Goal: Navigation & Orientation: Find specific page/section

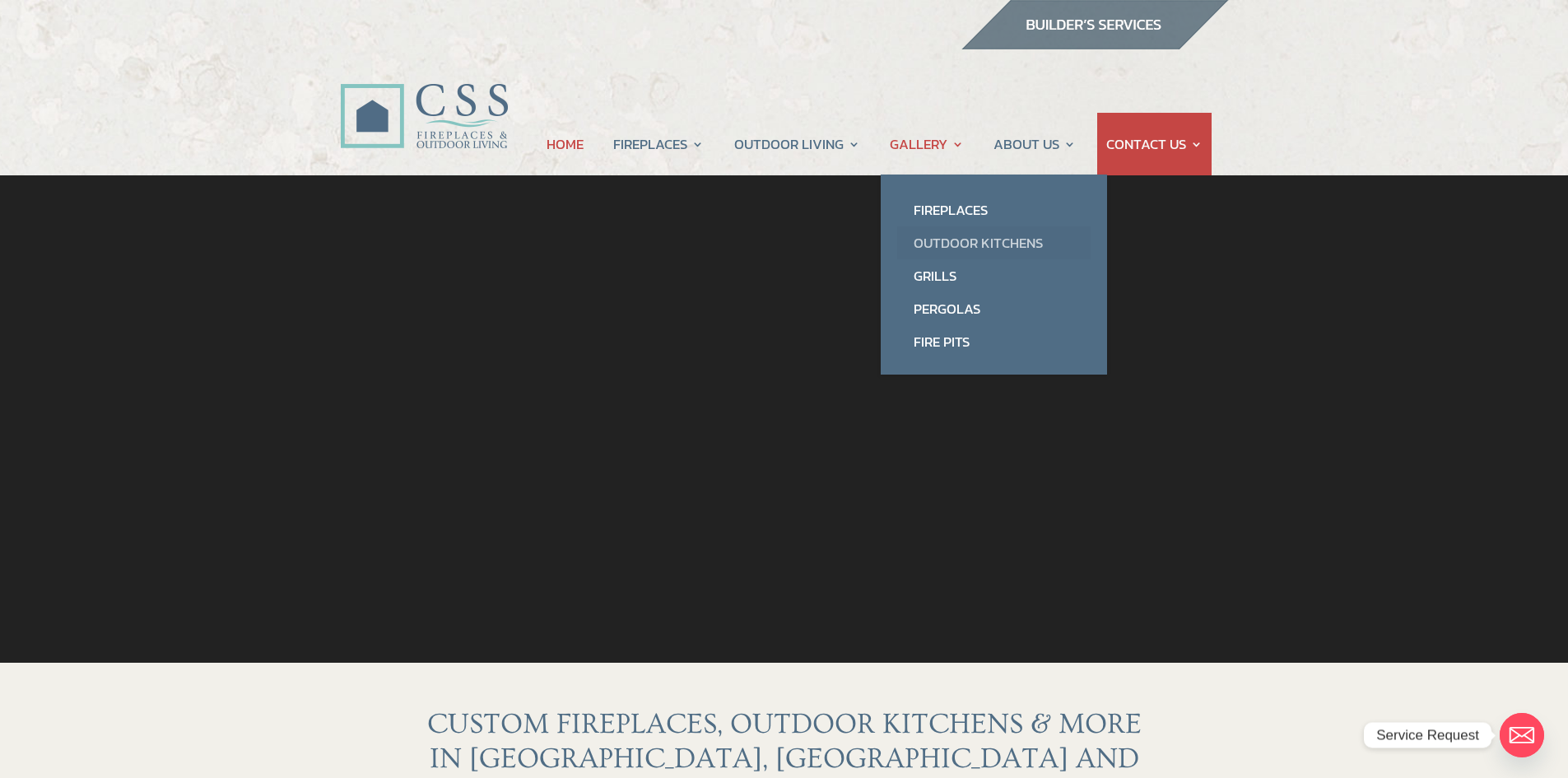
click at [930, 243] on link "Outdoor Kitchens" at bounding box center [994, 243] width 193 height 33
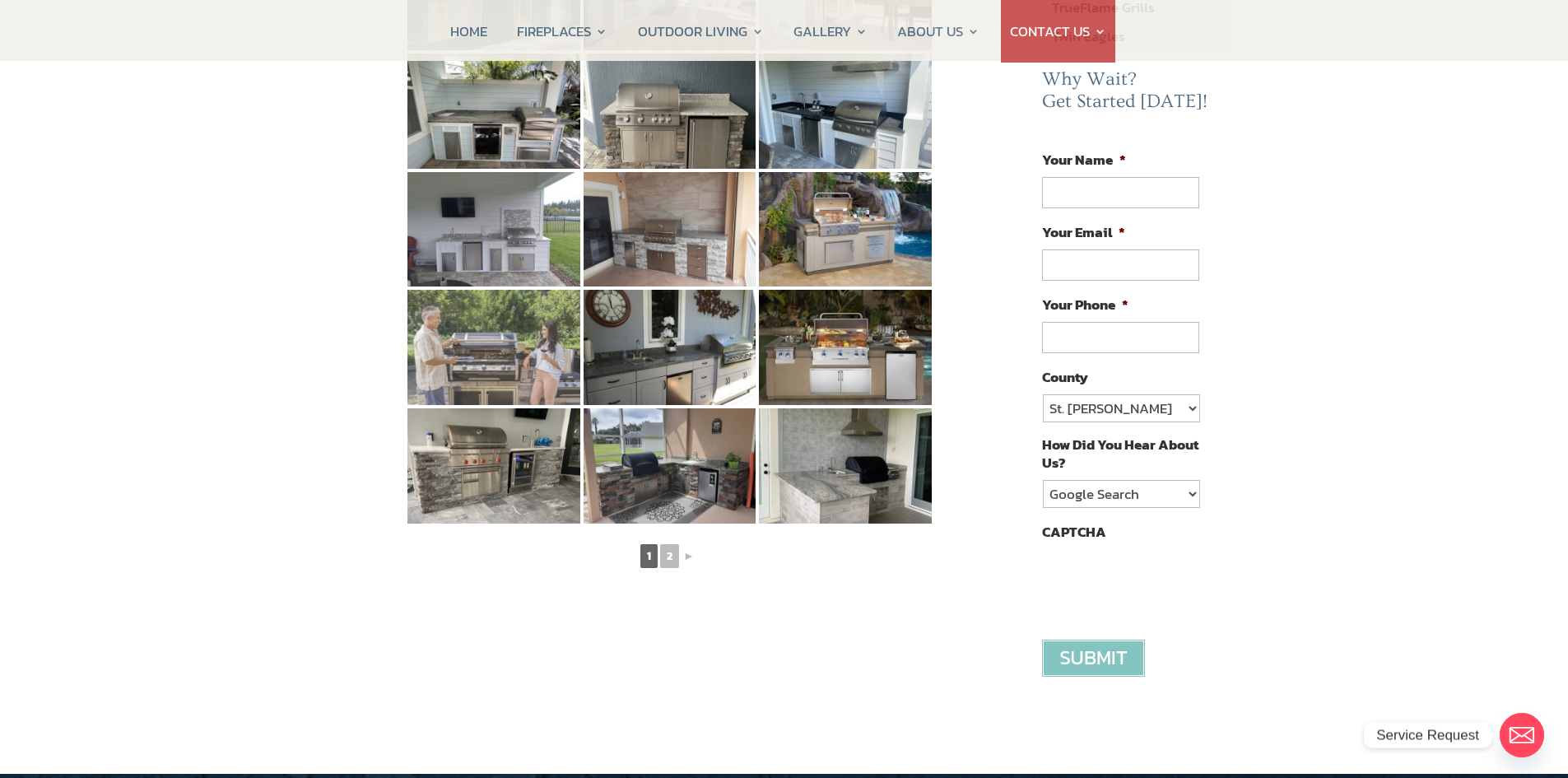
scroll to position [824, 0]
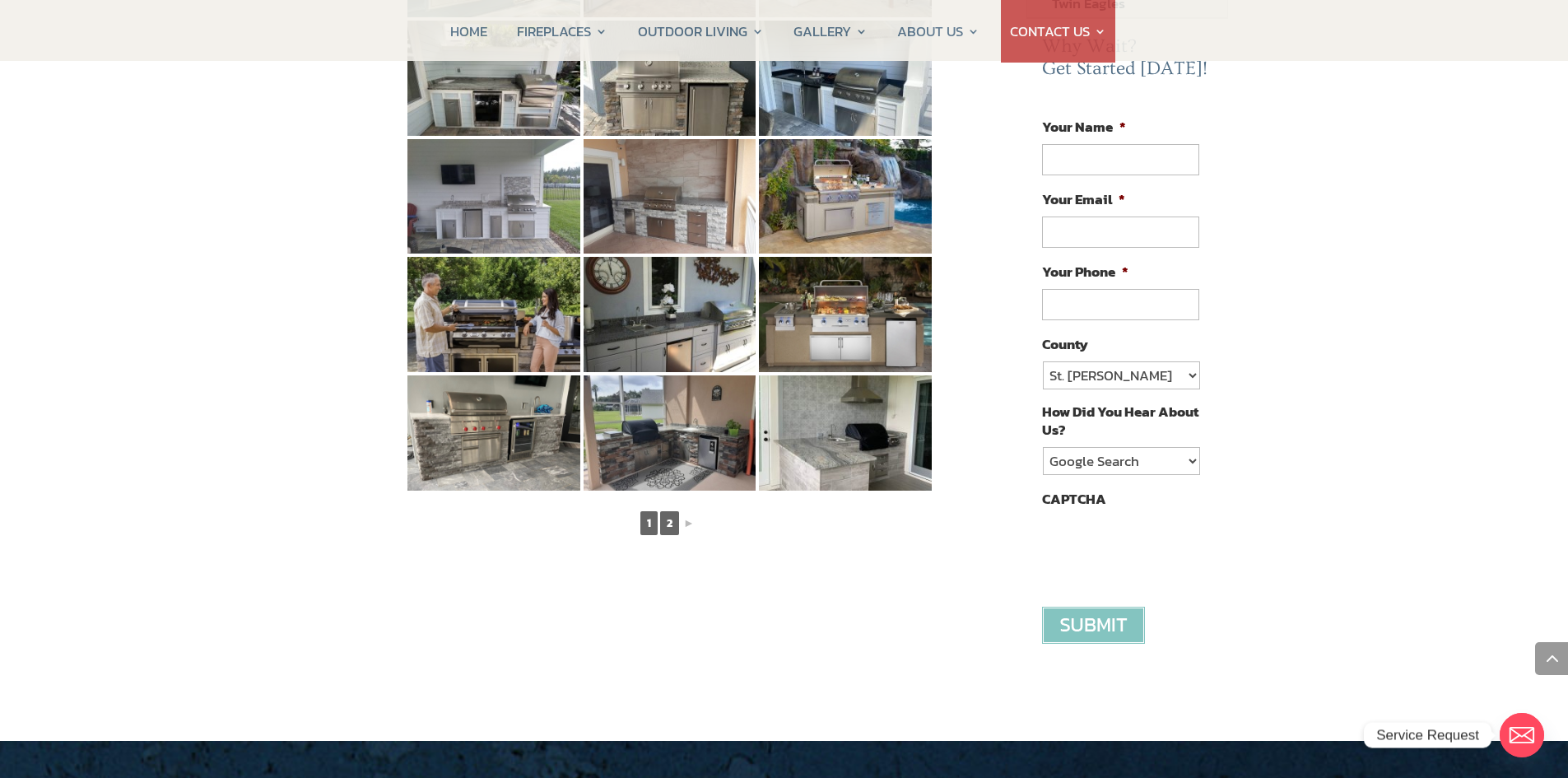
click at [664, 511] on link "2" at bounding box center [670, 522] width 19 height 24
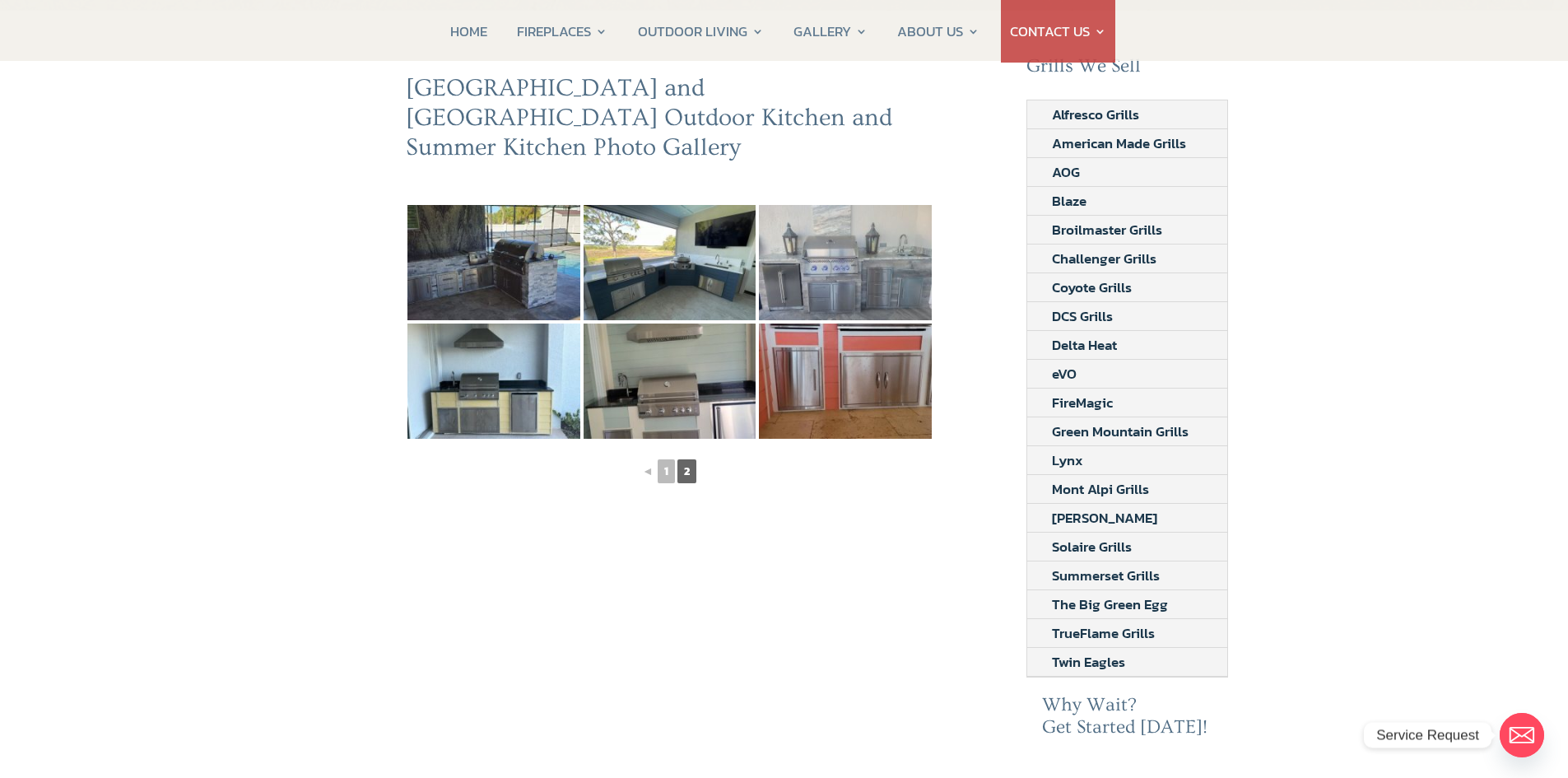
scroll to position [82, 0]
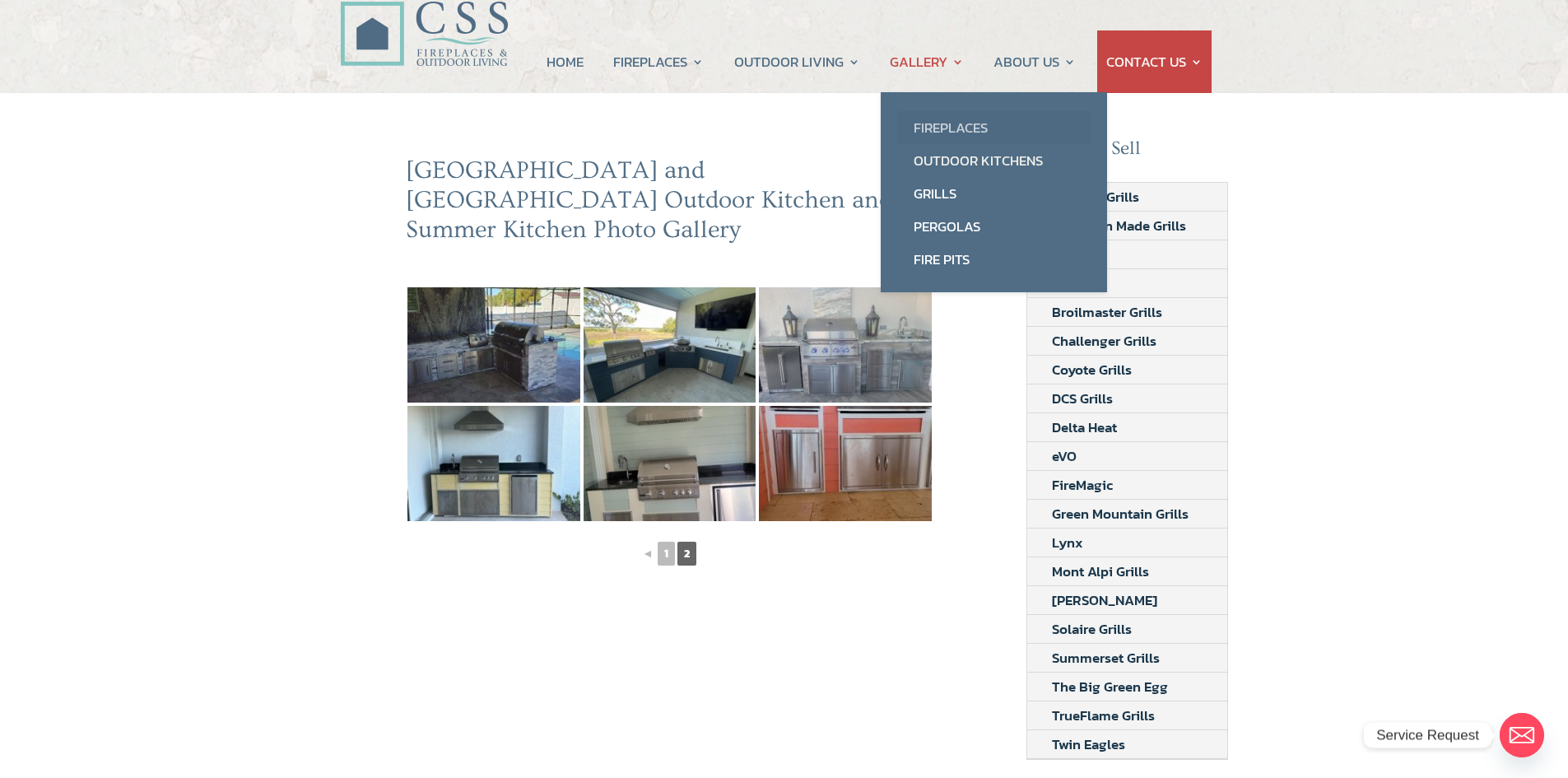
click at [930, 135] on link "Fireplaces" at bounding box center [994, 128] width 193 height 33
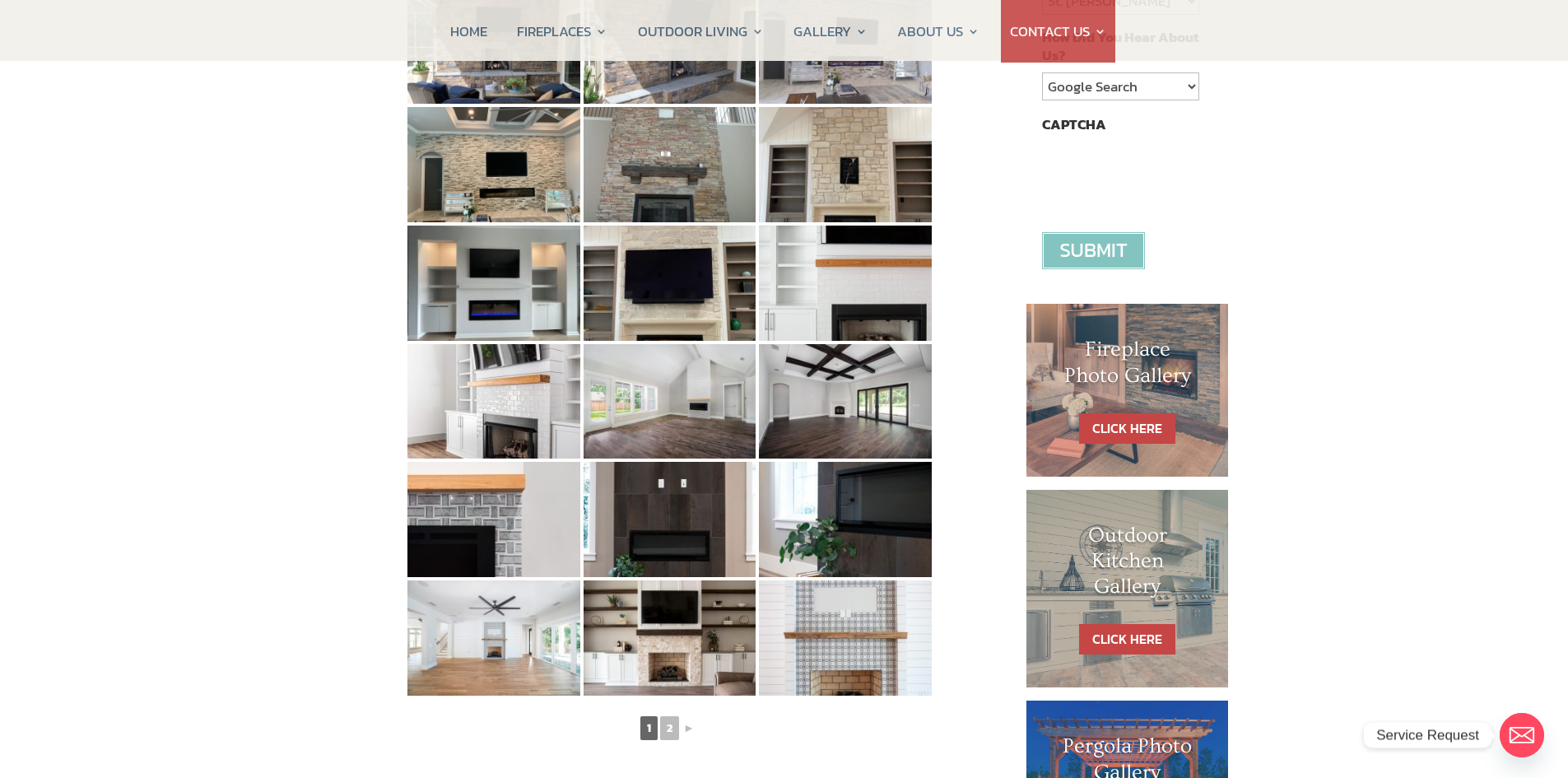
scroll to position [577, 0]
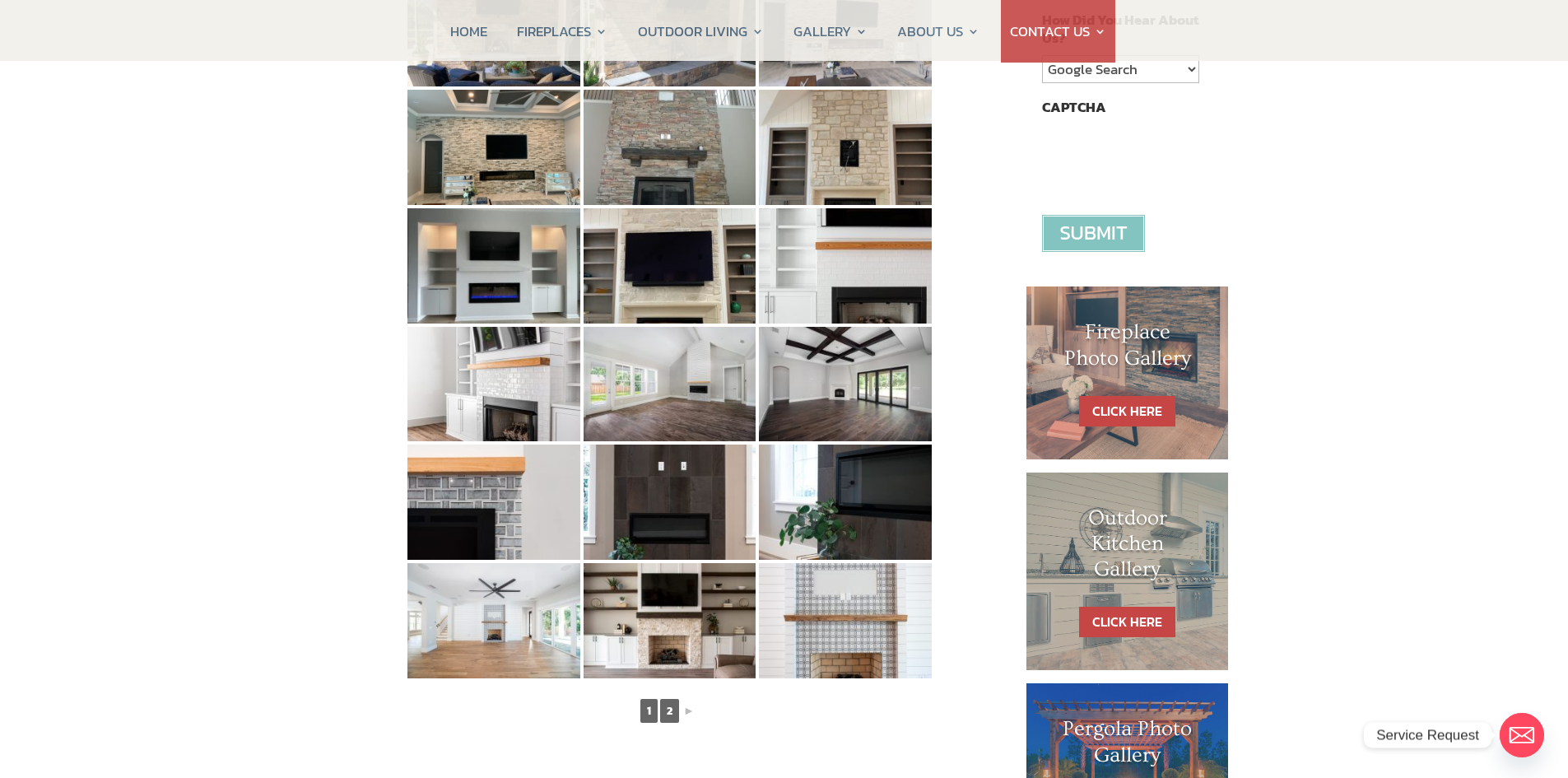
click at [674, 709] on link "2" at bounding box center [670, 711] width 19 height 24
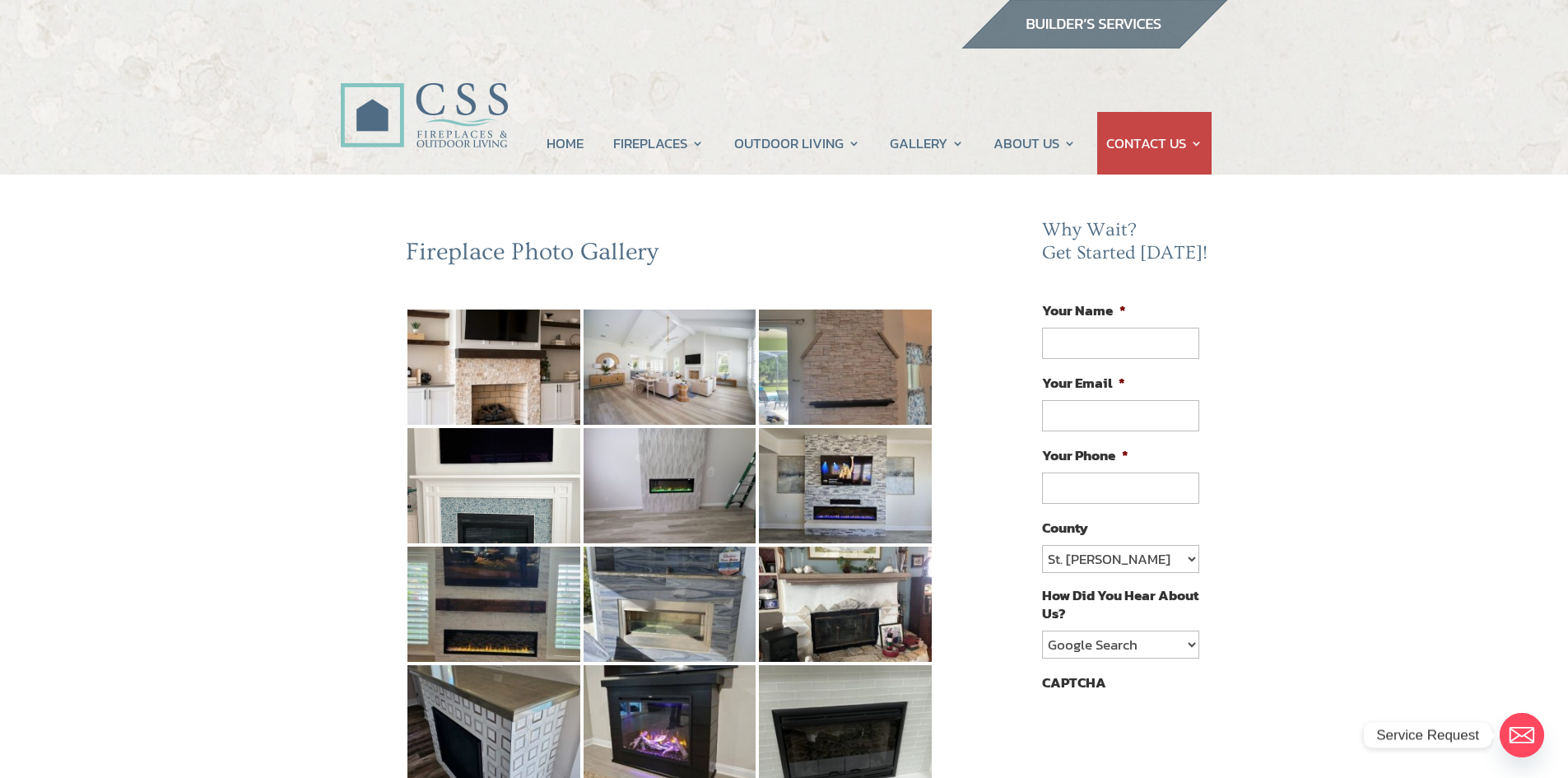
scroll to position [0, 0]
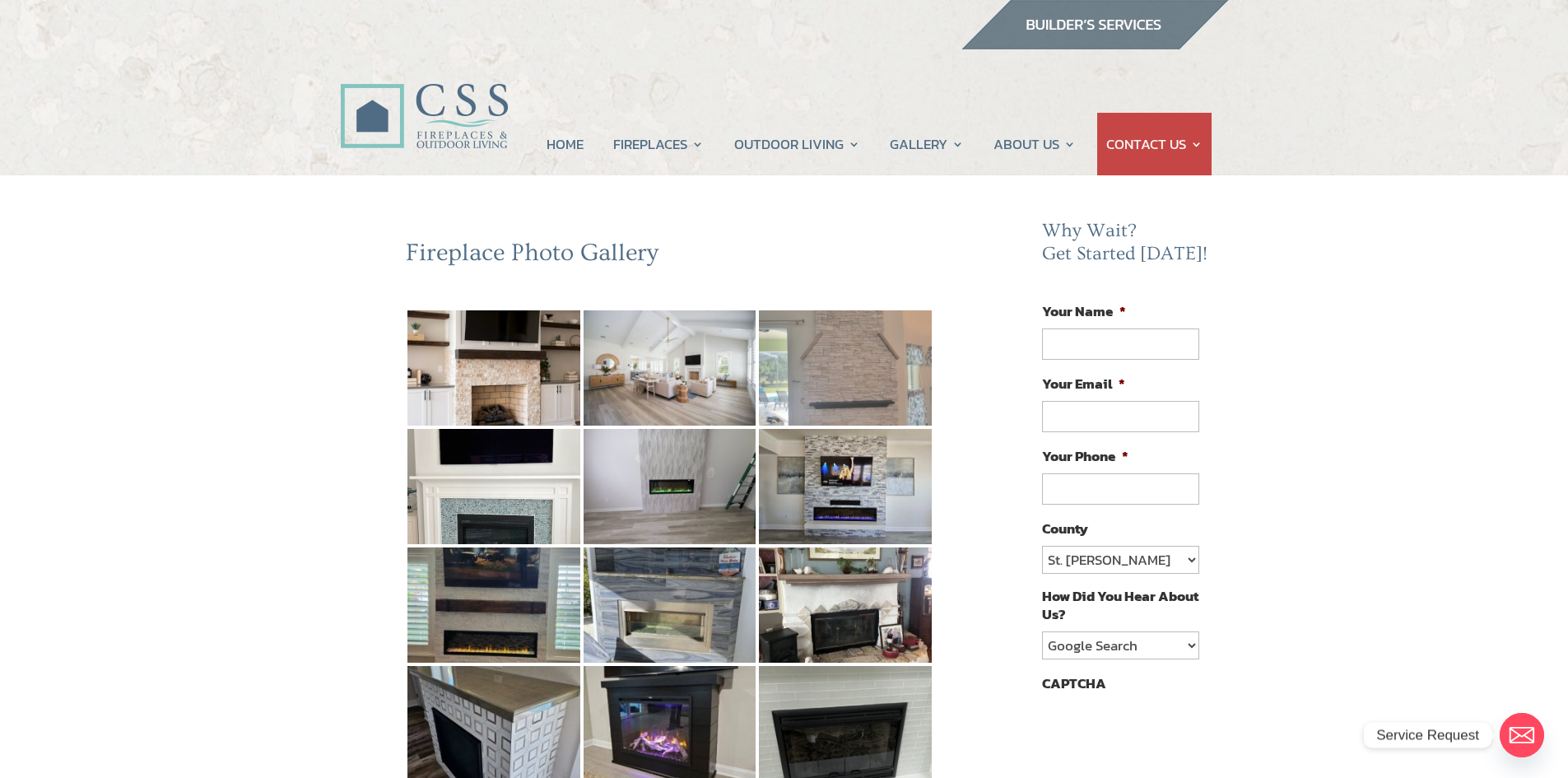
click at [834, 400] on img at bounding box center [845, 368] width 173 height 116
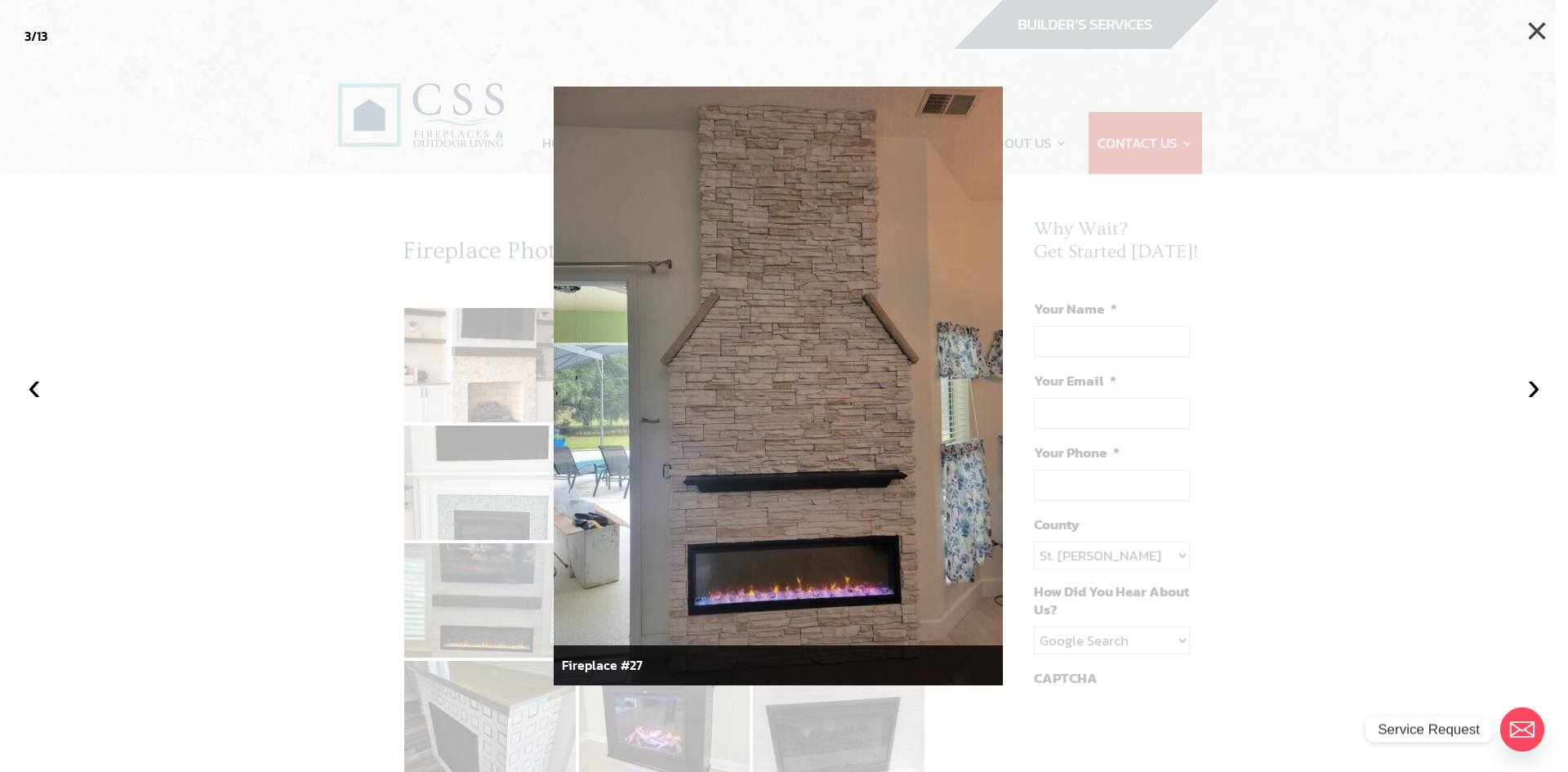
click at [1527, 27] on button "×" at bounding box center [1537, 30] width 36 height 36
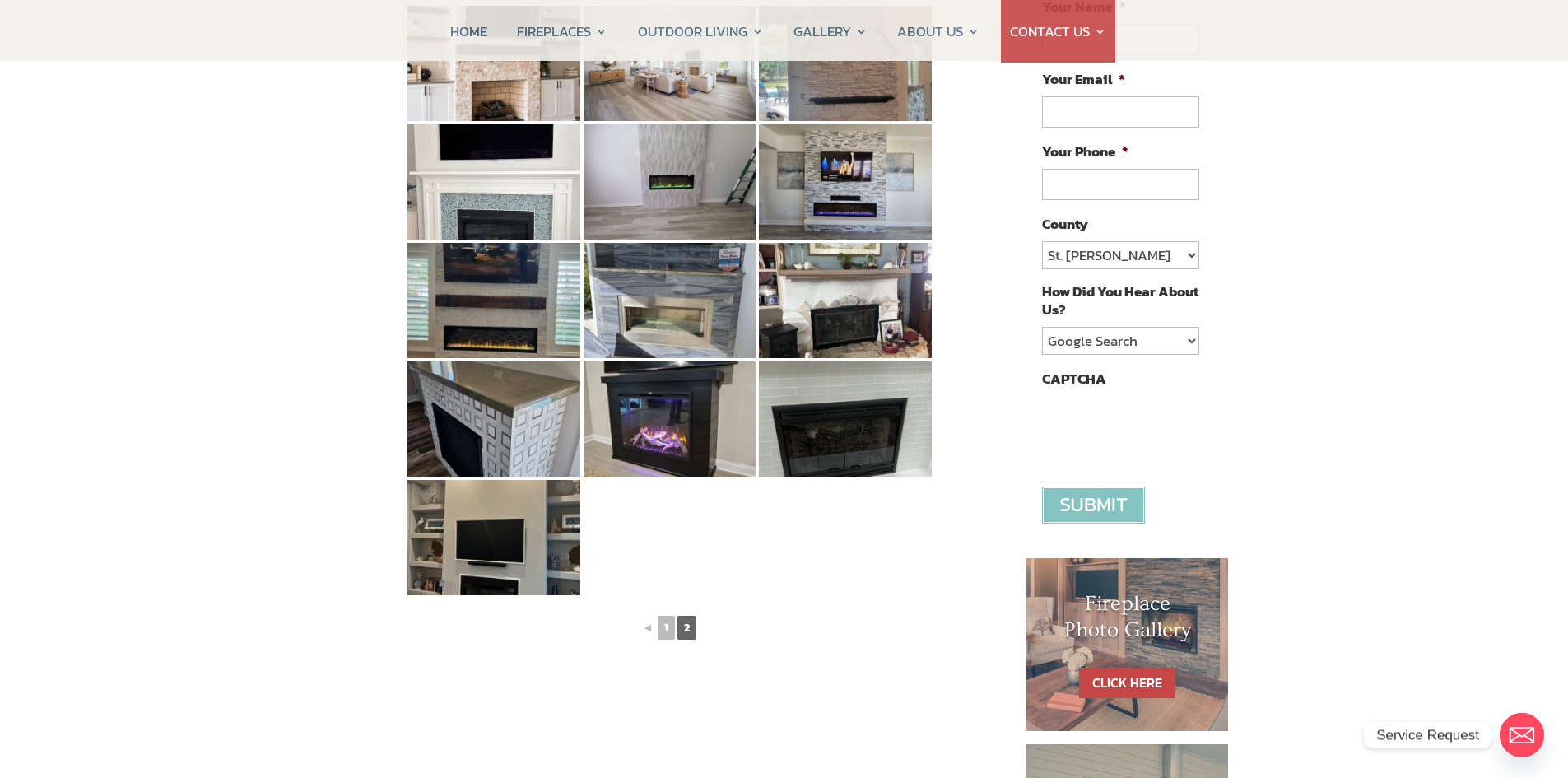
scroll to position [329, 0]
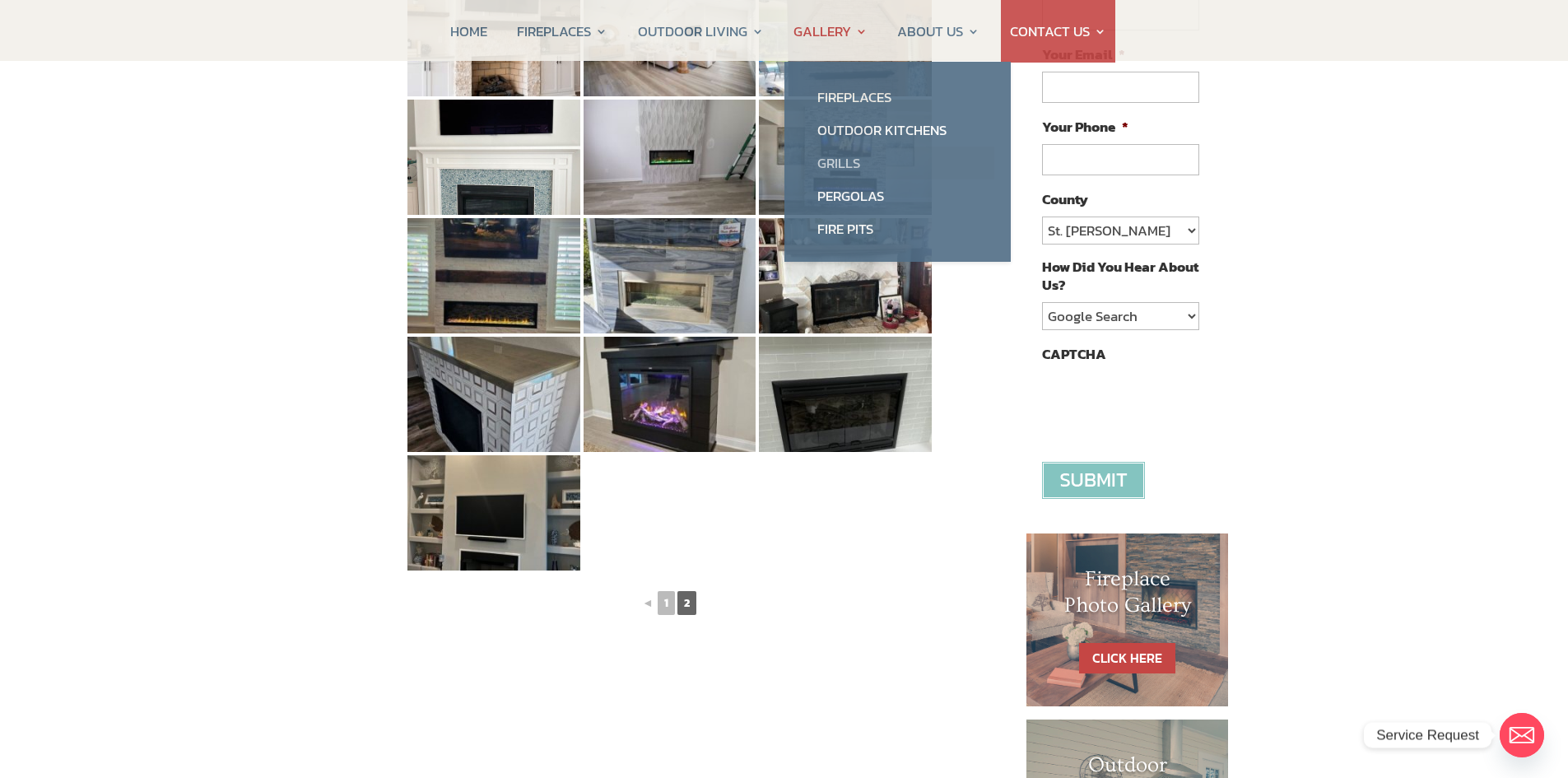
click at [839, 161] on link "Grills" at bounding box center [897, 163] width 193 height 33
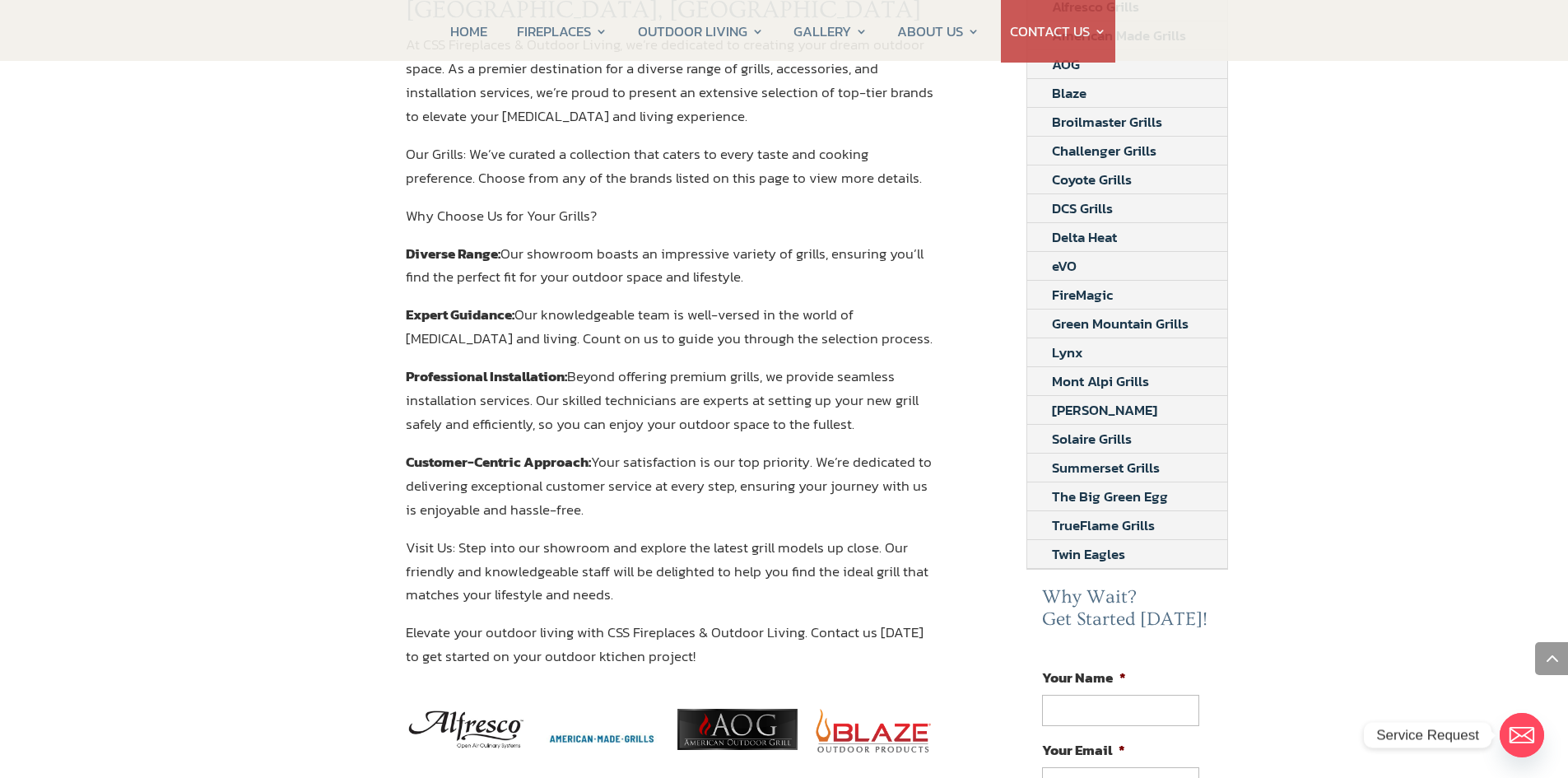
scroll to position [247, 0]
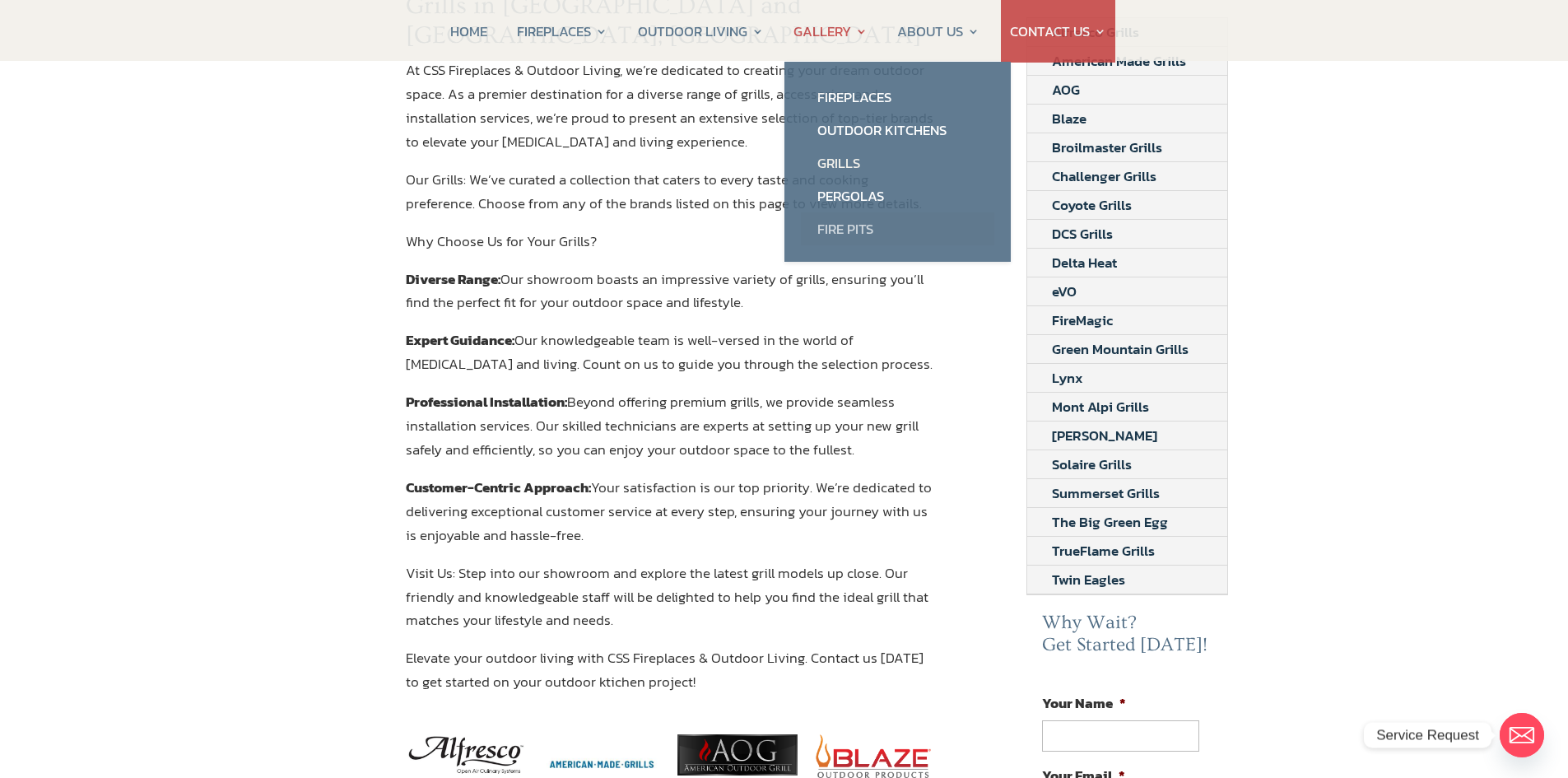
click at [833, 230] on link "Fire Pits" at bounding box center [897, 229] width 193 height 33
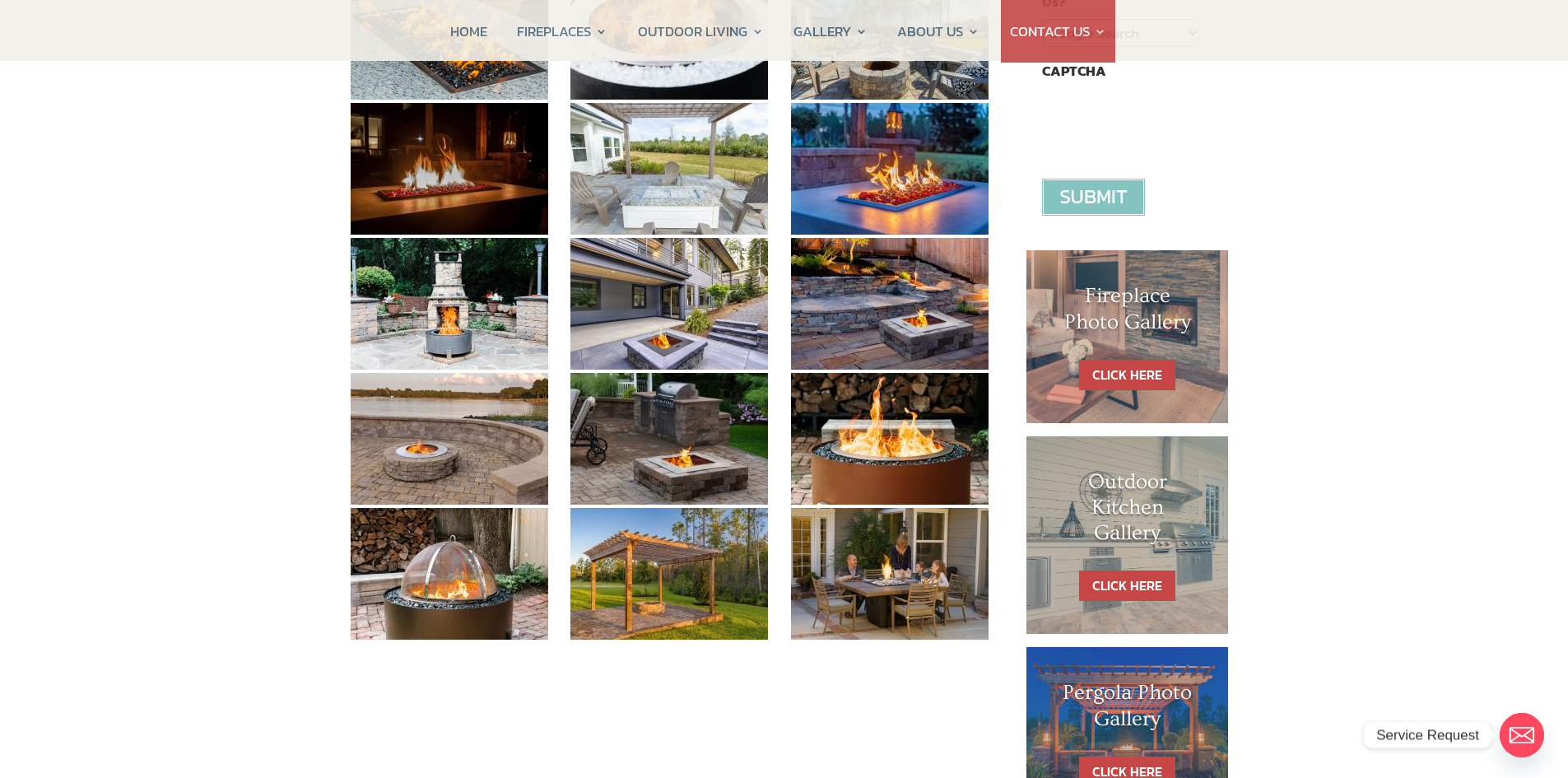
scroll to position [659, 0]
